Goal: Complete application form: Complete application form

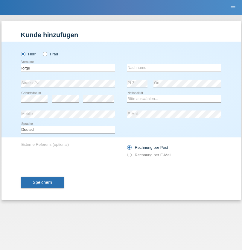
type input "[PERSON_NAME]"
click at [174, 68] on input "text" at bounding box center [174, 67] width 94 height 7
type input "[PERSON_NAME]"
select select "RO"
select select "C"
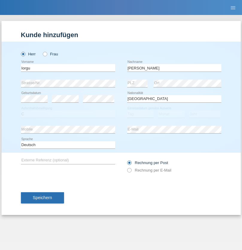
select select "01"
select select "06"
select select "2021"
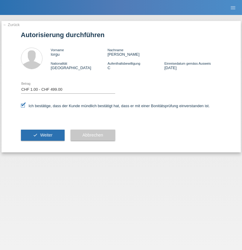
select select "1"
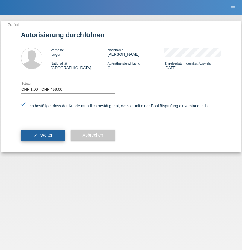
click at [43, 135] on span "Weiter" at bounding box center [46, 135] width 12 height 5
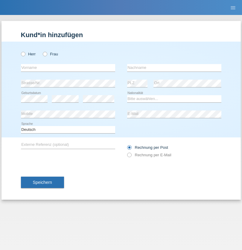
radio input "true"
click at [68, 68] on input "text" at bounding box center [68, 67] width 94 height 7
type input "Patrik"
click at [174, 68] on input "text" at bounding box center [174, 67] width 94 height 7
type input "Vencel"
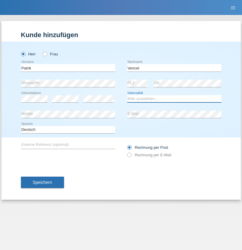
select select "SK"
select select "C"
select select "06"
select select "04"
select select "2019"
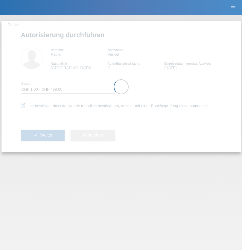
select select "1"
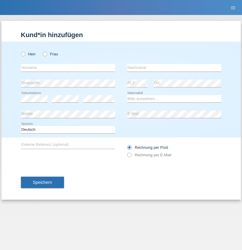
radio input "true"
click at [68, 68] on input "text" at bounding box center [68, 67] width 94 height 7
type input "PÁPAI"
click at [174, 68] on input "text" at bounding box center [174, 67] width 94 height 7
type input "GÁBOR"
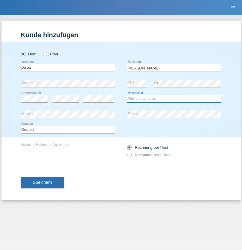
select select "HU"
select select "C"
select select "20"
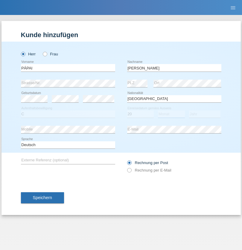
select select "04"
select select "2021"
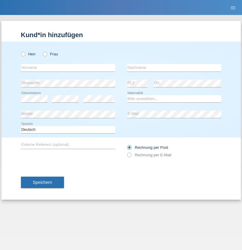
radio input "true"
click at [68, 68] on input "text" at bounding box center [68, 67] width 94 height 7
type input "Bashir"
click at [174, 68] on input "text" at bounding box center [174, 67] width 94 height 7
type input "Tawakoli"
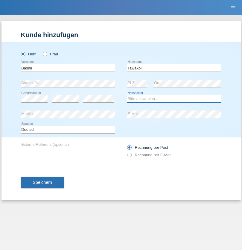
select select "AF"
select select "C"
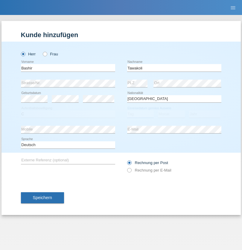
select select "12"
select select "10"
select select "2021"
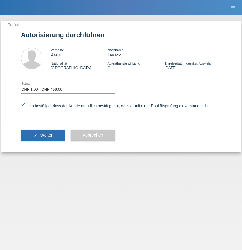
select select "1"
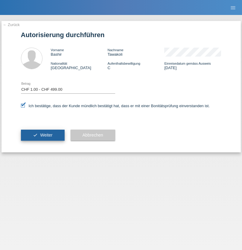
click at [43, 135] on span "Weiter" at bounding box center [46, 135] width 12 height 5
